Goal: Check status: Check status

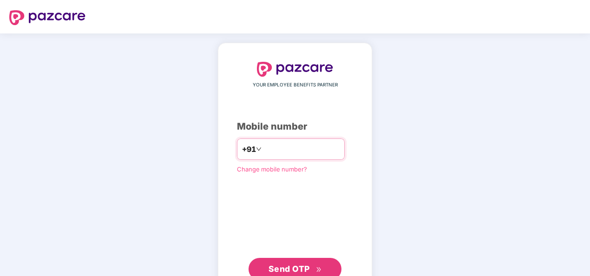
click at [326, 153] on input "number" at bounding box center [301, 149] width 76 height 15
click at [263, 147] on input "**********" at bounding box center [301, 149] width 76 height 15
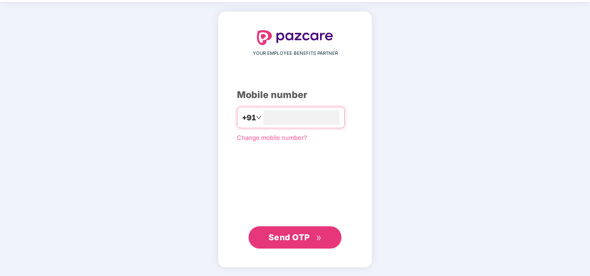
type input "**********"
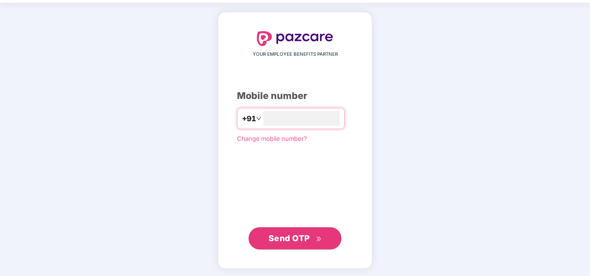
click at [297, 235] on span "Send OTP" at bounding box center [289, 238] width 41 height 10
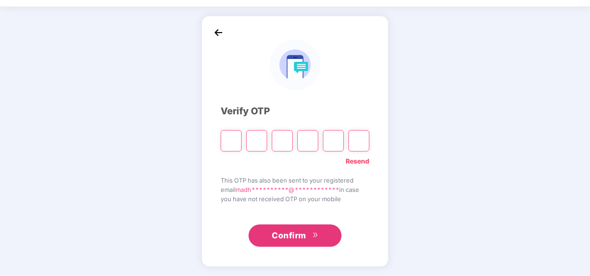
scroll to position [27, 0]
click at [238, 133] on input "Please enter verification code. Digit 1" at bounding box center [231, 140] width 21 height 21
click at [251, 107] on div "Verify OTP" at bounding box center [295, 111] width 149 height 14
click at [234, 138] on input "Please enter verification code. Digit 1" at bounding box center [231, 140] width 21 height 21
type input "*"
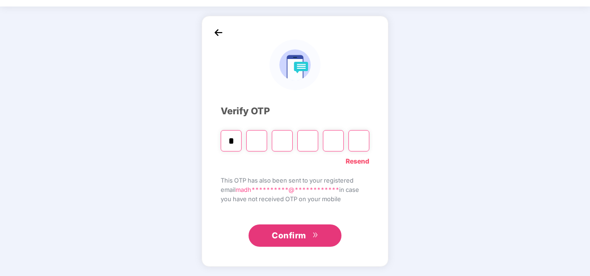
type input "*"
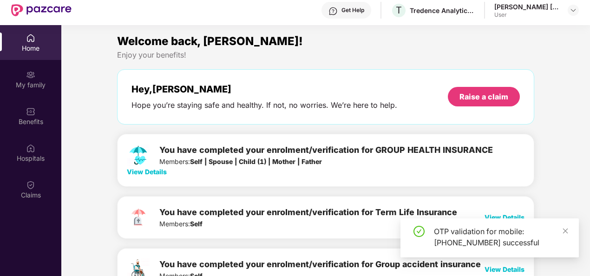
drag, startPoint x: 158, startPoint y: 33, endPoint x: 77, endPoint y: 126, distance: 123.5
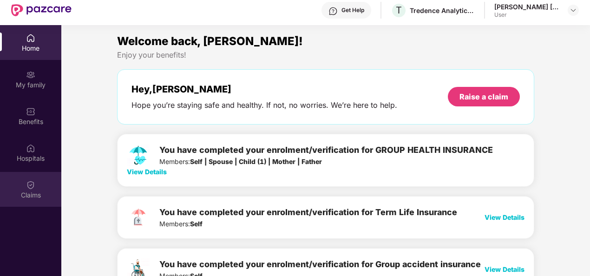
click at [32, 187] on img at bounding box center [30, 184] width 9 height 9
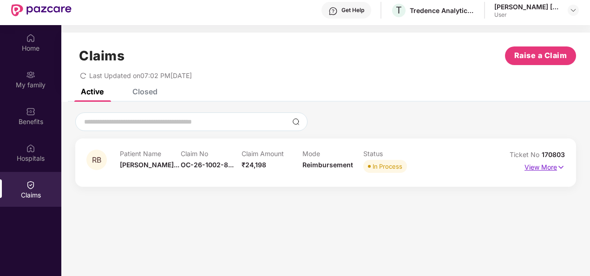
click at [550, 169] on p "View More" at bounding box center [545, 166] width 40 height 13
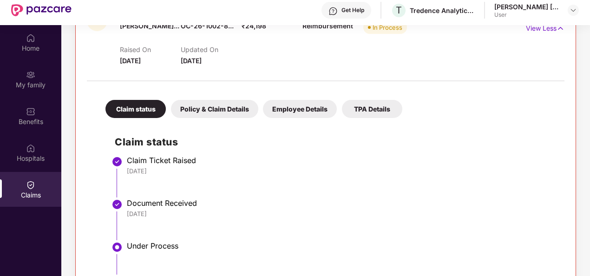
scroll to position [203, 0]
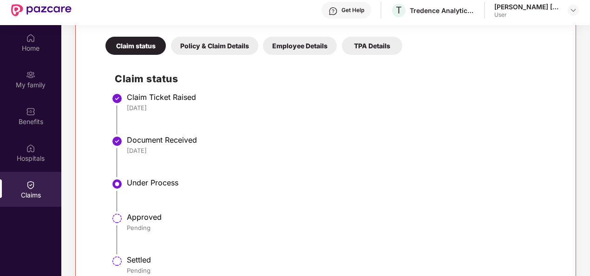
click at [203, 47] on div "Policy & Claim Details" at bounding box center [214, 46] width 87 height 18
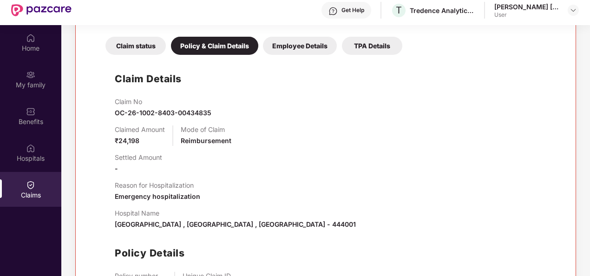
click at [139, 45] on div "Claim status" at bounding box center [135, 46] width 60 height 18
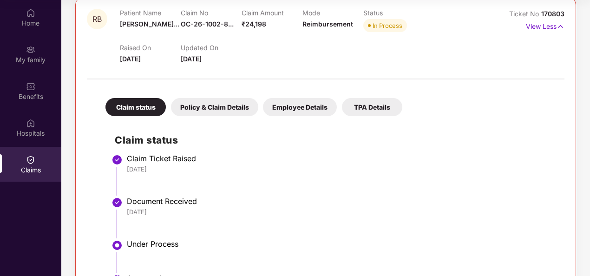
scroll to position [156, 0]
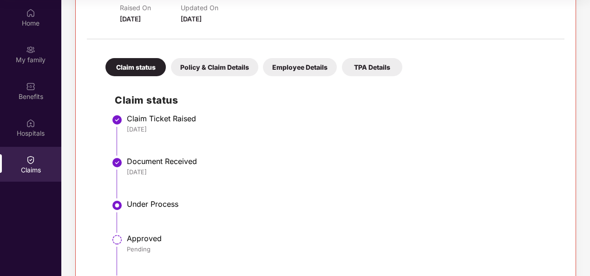
click at [222, 61] on div "Policy & Claim Details" at bounding box center [214, 67] width 87 height 18
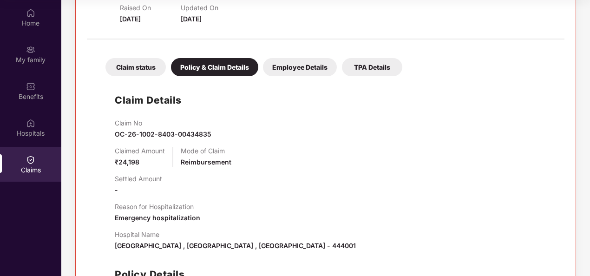
drag, startPoint x: 222, startPoint y: 61, endPoint x: 120, endPoint y: 48, distance: 102.5
click at [120, 49] on div "Claim status Policy & Claim Details Employee Details TPA Details" at bounding box center [249, 62] width 306 height 27
drag, startPoint x: 120, startPoint y: 48, endPoint x: 417, endPoint y: 217, distance: 341.5
click at [417, 217] on div "Reason for Hospitalization Emergency hospitalization" at bounding box center [335, 213] width 441 height 20
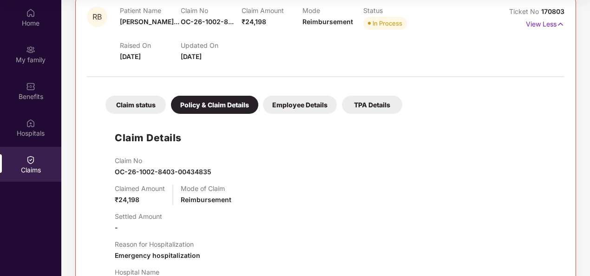
drag, startPoint x: 244, startPoint y: 192, endPoint x: 245, endPoint y: 187, distance: 5.0
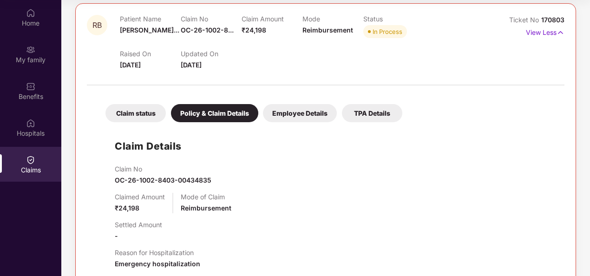
drag, startPoint x: 245, startPoint y: 187, endPoint x: 92, endPoint y: 83, distance: 185.3
drag, startPoint x: 92, startPoint y: 83, endPoint x: 315, endPoint y: 113, distance: 225.1
click at [315, 113] on div "Employee Details" at bounding box center [300, 113] width 74 height 18
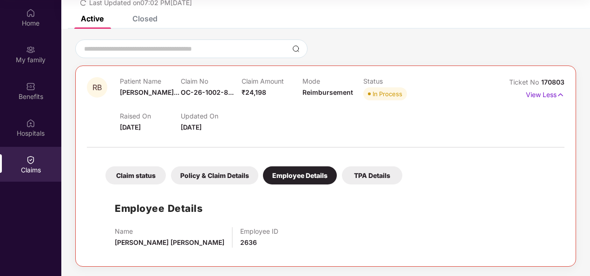
scroll to position [47, 0]
drag, startPoint x: 290, startPoint y: 112, endPoint x: 123, endPoint y: 163, distance: 174.9
drag, startPoint x: 123, startPoint y: 163, endPoint x: 134, endPoint y: 164, distance: 10.8
drag, startPoint x: 134, startPoint y: 164, endPoint x: 337, endPoint y: 105, distance: 211.5
drag, startPoint x: 337, startPoint y: 105, endPoint x: 310, endPoint y: 122, distance: 31.3
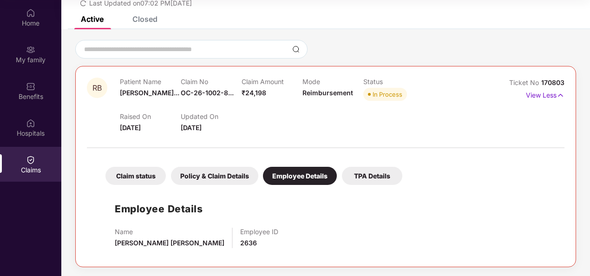
click at [362, 176] on div "TPA Details" at bounding box center [372, 176] width 60 height 18
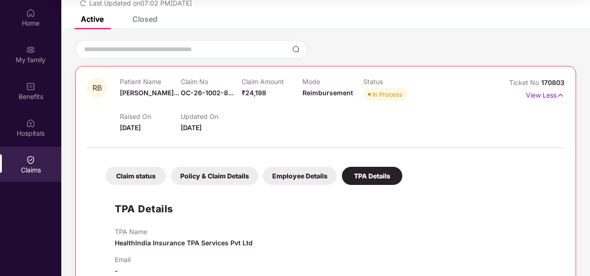
scroll to position [68, 0]
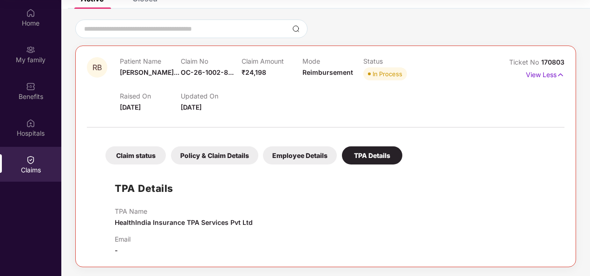
click at [195, 157] on div "Policy & Claim Details" at bounding box center [214, 155] width 87 height 18
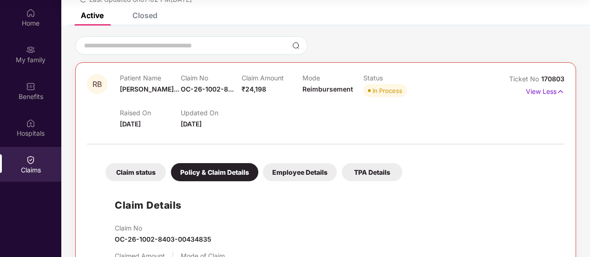
scroll to position [17, 0]
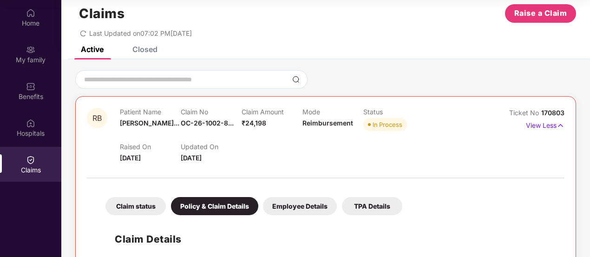
click at [307, 208] on div "Employee Details" at bounding box center [300, 206] width 74 height 18
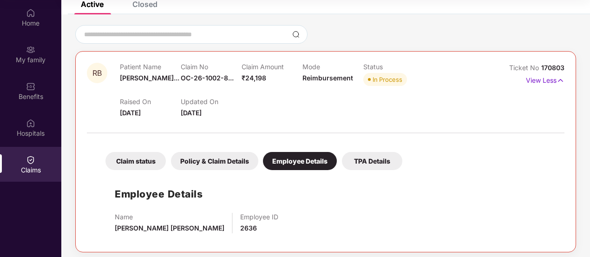
scroll to position [66, 0]
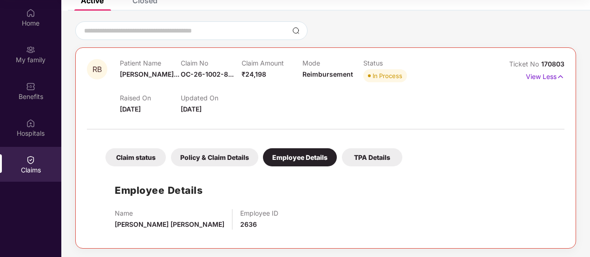
click at [370, 159] on div "TPA Details" at bounding box center [372, 157] width 60 height 18
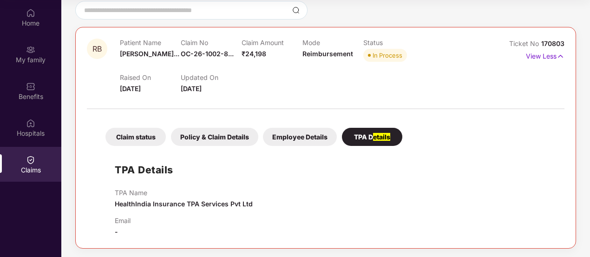
scroll to position [0, 0]
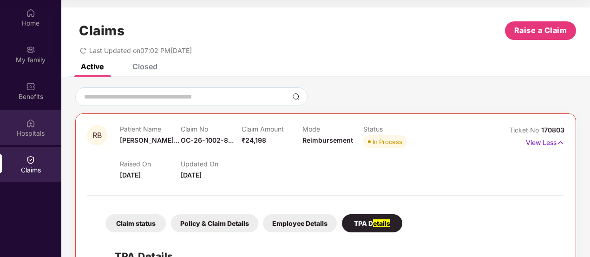
click at [31, 134] on div "Hospitals" at bounding box center [30, 133] width 61 height 9
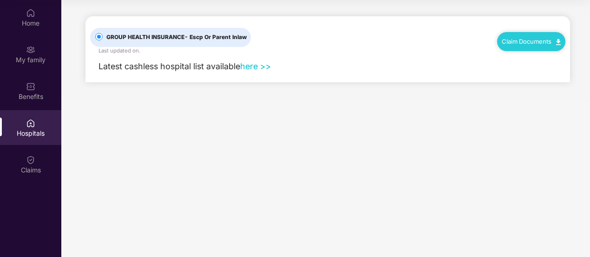
drag, startPoint x: 31, startPoint y: 134, endPoint x: 270, endPoint y: 158, distance: 240.0
click at [270, 158] on main "GROUP HEALTH INSURANCE - Escp Or Parent Inlaw Last updated on . Claim Documents…" at bounding box center [325, 128] width 529 height 257
drag, startPoint x: 153, startPoint y: 127, endPoint x: 42, endPoint y: 54, distance: 133.0
click at [42, 54] on div "My family" at bounding box center [30, 54] width 61 height 35
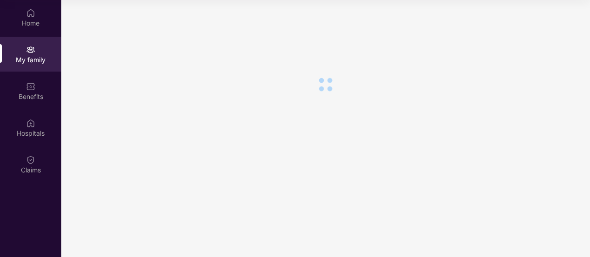
drag, startPoint x: 42, startPoint y: 54, endPoint x: 339, endPoint y: 119, distance: 304.2
click at [339, 119] on section at bounding box center [325, 128] width 529 height 257
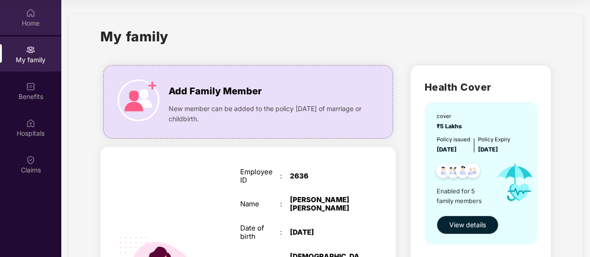
click at [32, 12] on img at bounding box center [30, 12] width 9 height 9
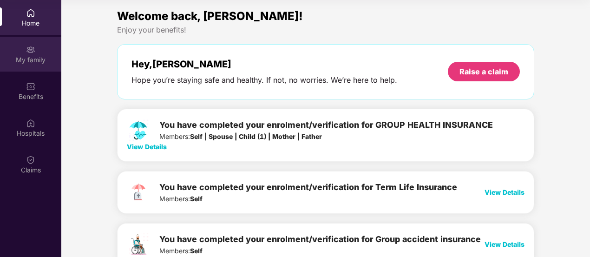
click at [32, 66] on div "My family" at bounding box center [30, 54] width 61 height 35
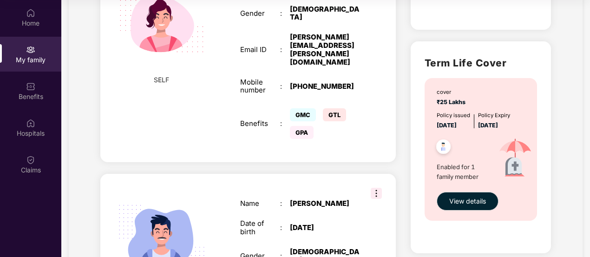
scroll to position [372, 0]
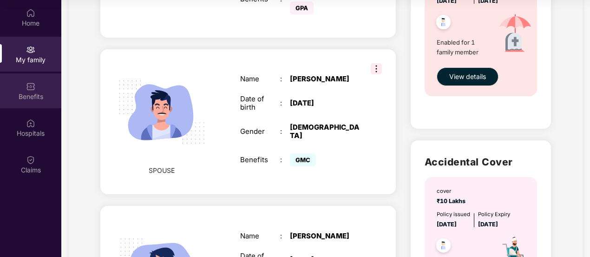
click at [23, 96] on div "Benefits" at bounding box center [30, 96] width 61 height 9
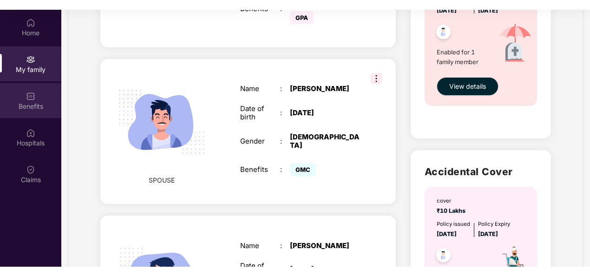
scroll to position [0, 0]
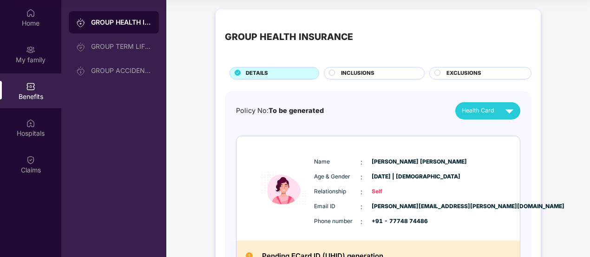
drag, startPoint x: 23, startPoint y: 96, endPoint x: 434, endPoint y: 17, distance: 417.9
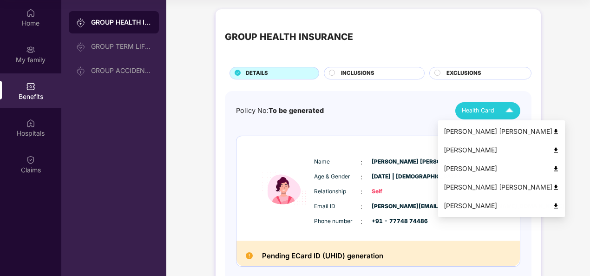
click at [486, 112] on span "Health Card" at bounding box center [478, 110] width 33 height 9
click at [461, 149] on div "[PERSON_NAME]" at bounding box center [502, 150] width 116 height 10
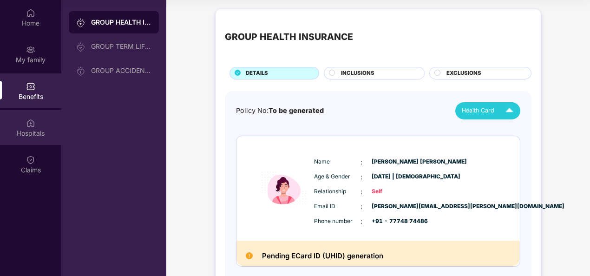
click at [30, 110] on div "Hospitals" at bounding box center [30, 127] width 61 height 35
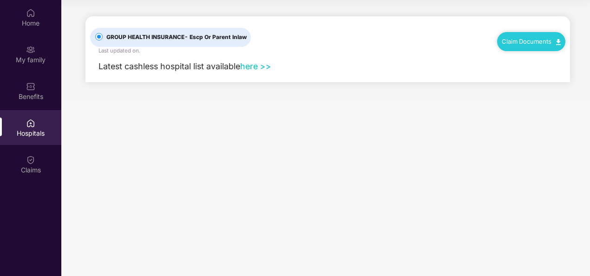
drag, startPoint x: 30, startPoint y: 110, endPoint x: 27, endPoint y: 124, distance: 14.3
drag, startPoint x: 27, startPoint y: 124, endPoint x: 251, endPoint y: 64, distance: 232.3
click at [251, 64] on link "here >>" at bounding box center [255, 66] width 31 height 10
click at [529, 40] on link "Claim Documents" at bounding box center [531, 41] width 59 height 7
click at [533, 76] on link "Claim Process" at bounding box center [535, 76] width 60 height 20
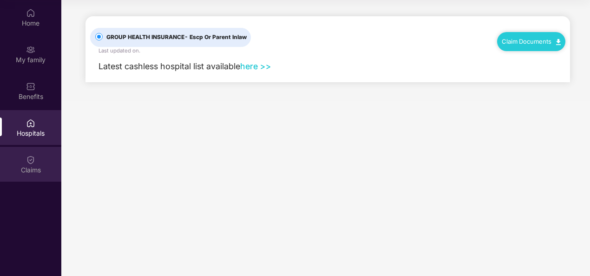
click at [32, 171] on div "Claims" at bounding box center [30, 169] width 61 height 9
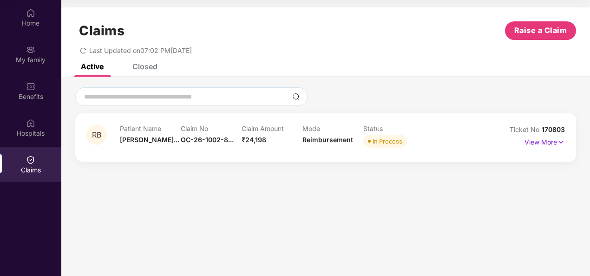
click at [283, 203] on section "Claims Raise a Claim Last Updated on 07:02 PM[DATE] Active Closed RB Patient Na…" at bounding box center [325, 138] width 529 height 276
drag, startPoint x: 283, startPoint y: 203, endPoint x: 33, endPoint y: 28, distance: 305.4
click at [33, 28] on div "Home" at bounding box center [30, 17] width 61 height 35
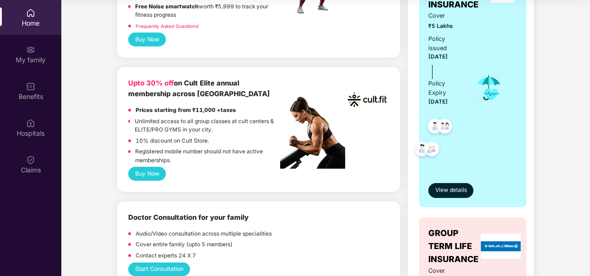
scroll to position [511, 0]
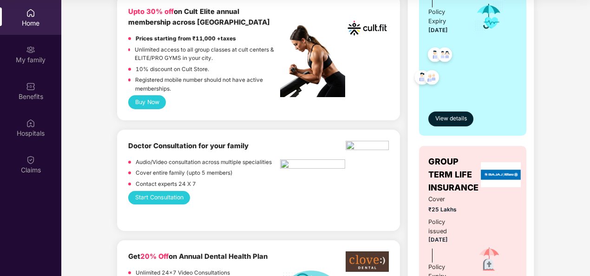
drag, startPoint x: 295, startPoint y: 179, endPoint x: 353, endPoint y: 242, distance: 85.5
